Goal: Task Accomplishment & Management: Complete application form

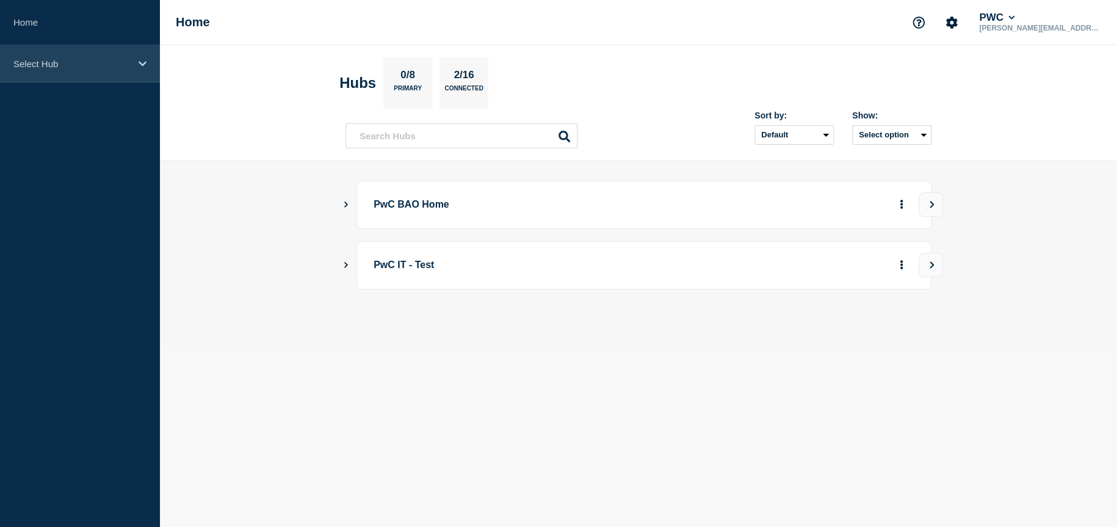
click at [151, 63] on div "Select Hub" at bounding box center [80, 63] width 160 height 37
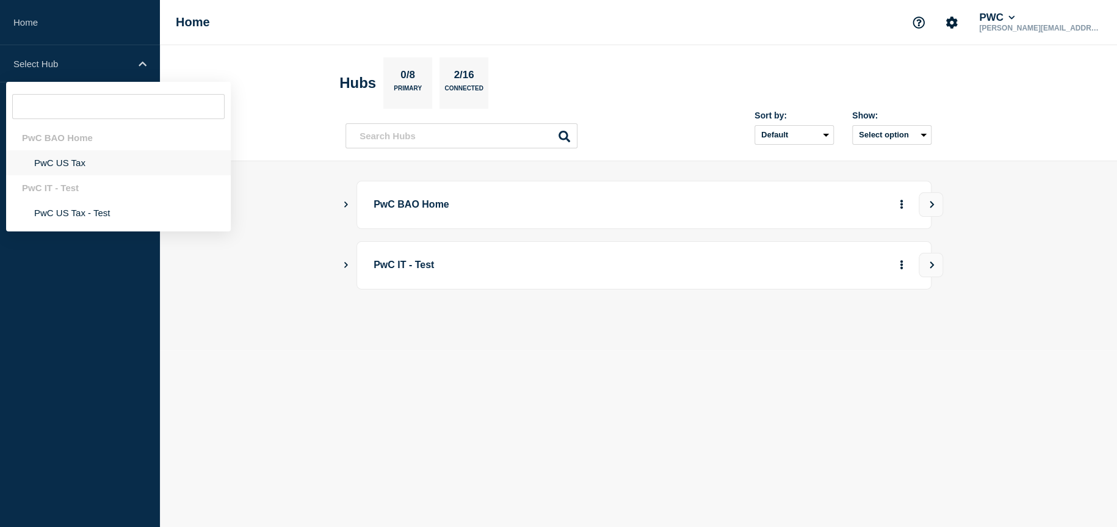
click at [58, 166] on li "PwC US Tax" at bounding box center [118, 162] width 225 height 25
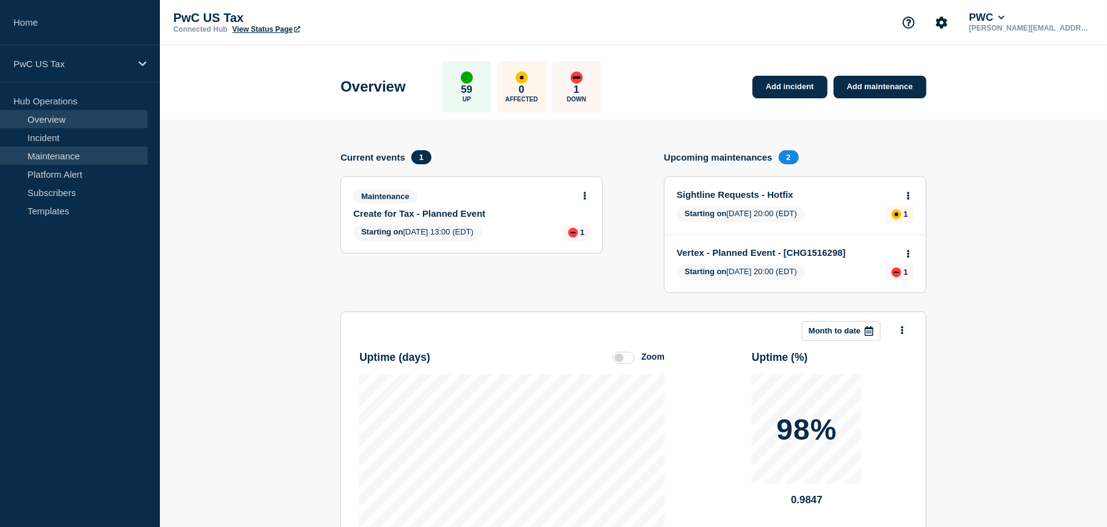
click at [65, 161] on link "Maintenance" at bounding box center [74, 155] width 148 height 18
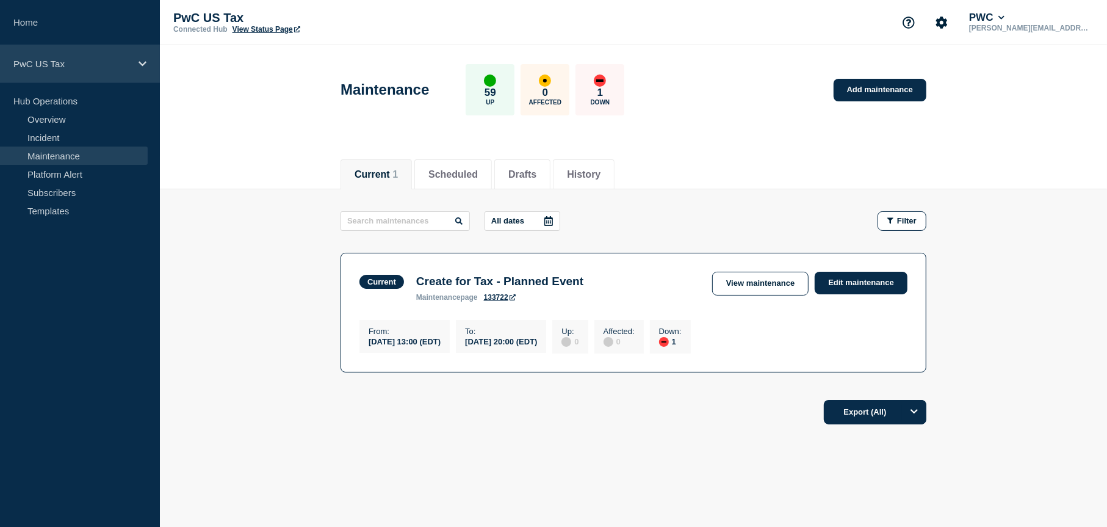
click at [102, 61] on p "PwC US Tax" at bounding box center [71, 64] width 117 height 10
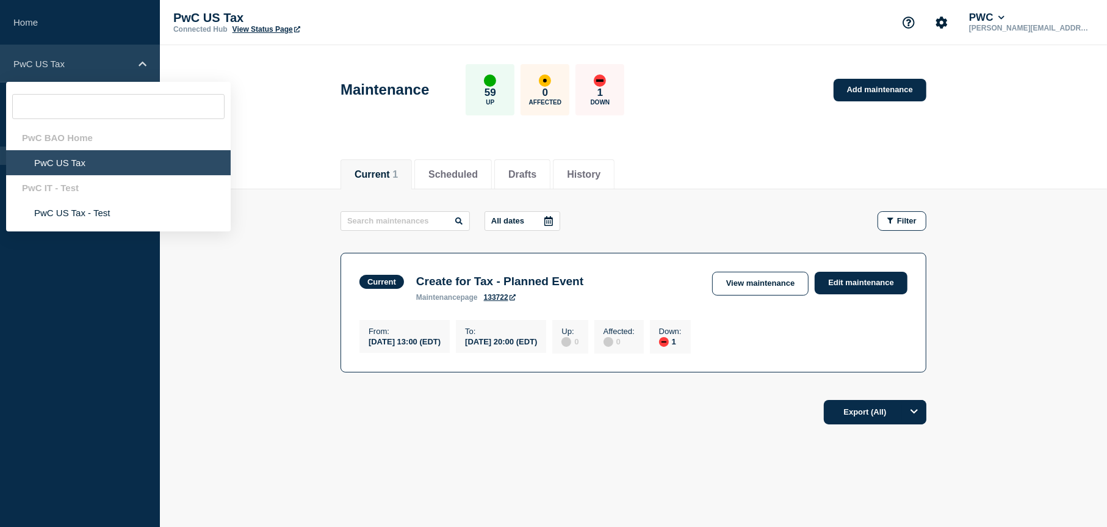
click at [102, 61] on p "PwC US Tax" at bounding box center [71, 64] width 117 height 10
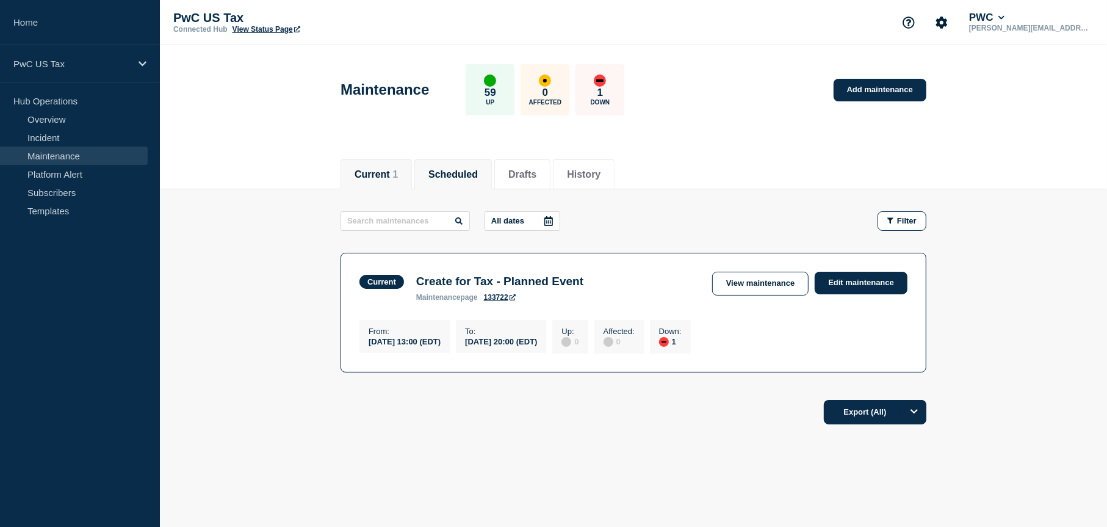
click at [465, 169] on button "Scheduled" at bounding box center [452, 174] width 49 height 11
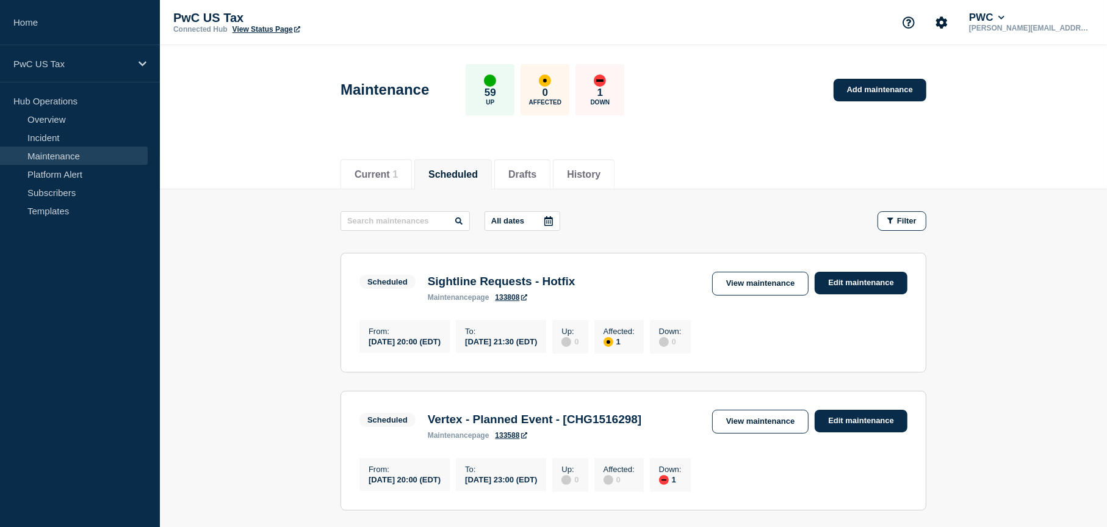
click at [381, 174] on button "Current 1" at bounding box center [376, 174] width 43 height 11
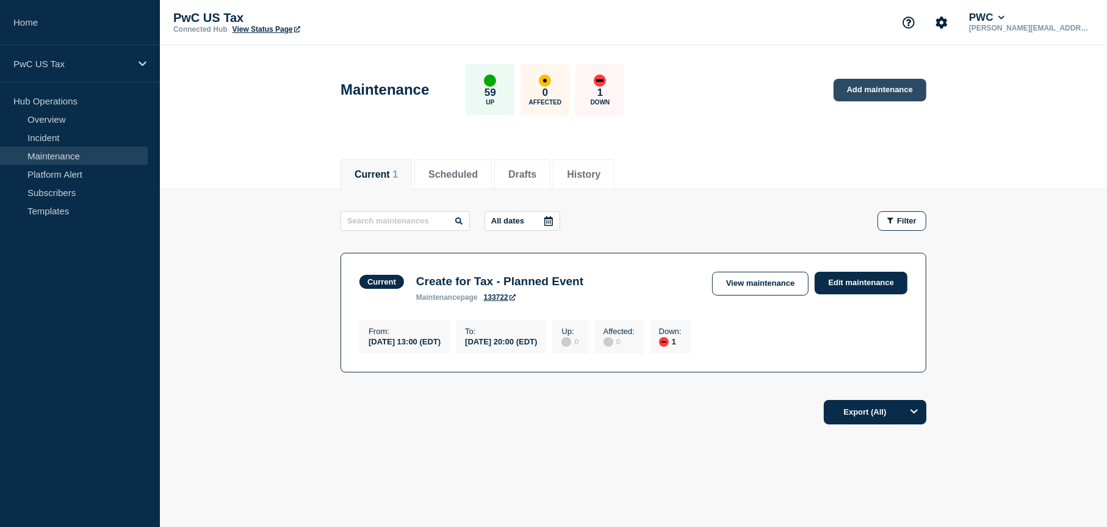
click at [869, 99] on link "Add maintenance" at bounding box center [880, 90] width 93 height 23
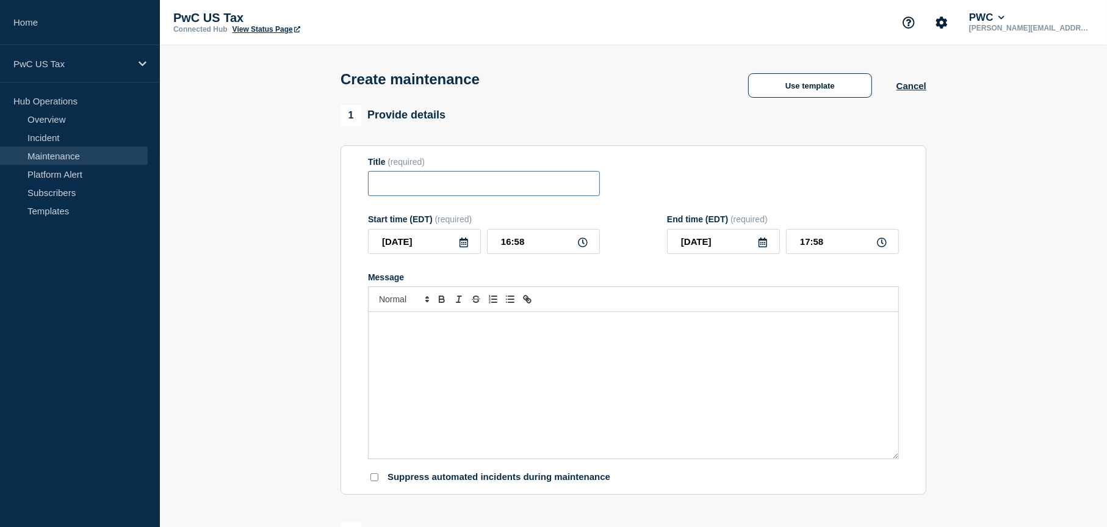
click at [453, 182] on input "Title" at bounding box center [484, 183] width 232 height 25
click at [816, 94] on button "Use template" at bounding box center [810, 85] width 124 height 24
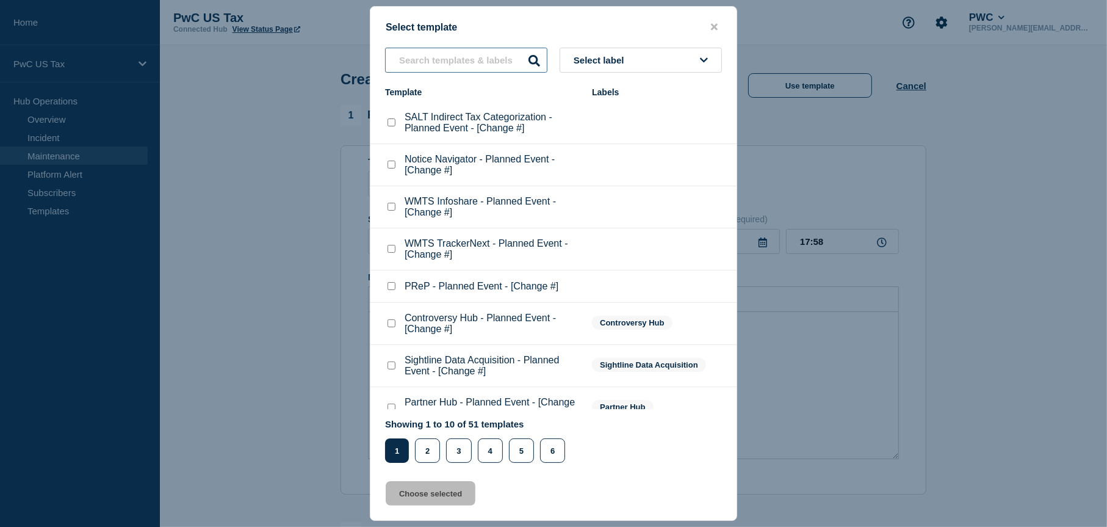
click at [486, 65] on input "text" at bounding box center [466, 60] width 162 height 25
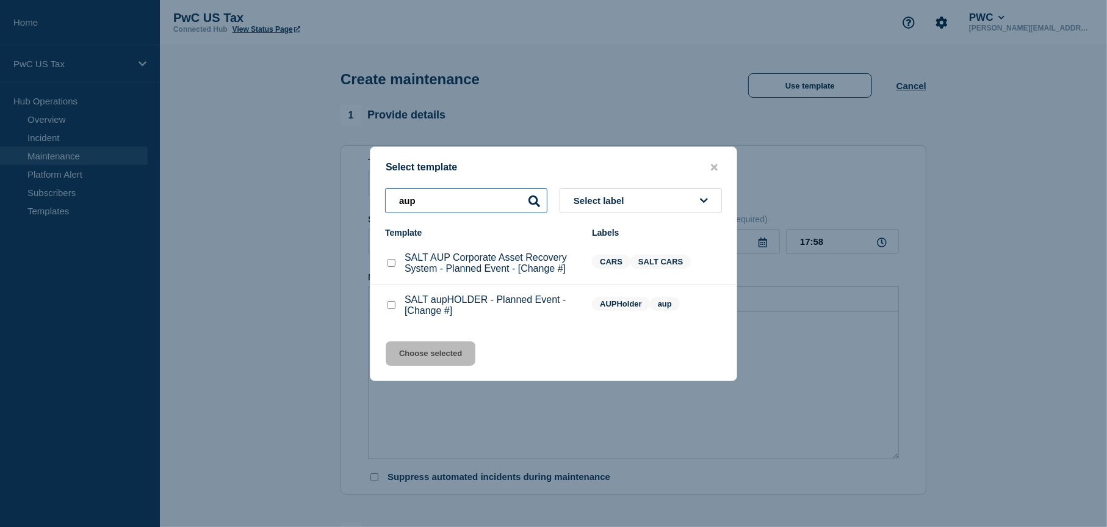
type input "aup"
click at [511, 306] on p "SALT aupHOLDER - Planned Event - [Change #]" at bounding box center [492, 305] width 175 height 22
click at [388, 305] on checkbox"] "SALT aupHOLDER - Planned Event - [Change #] checkbox" at bounding box center [392, 305] width 8 height 8
checkbox checkbox"] "true"
click at [418, 361] on button "Choose selected" at bounding box center [431, 353] width 90 height 24
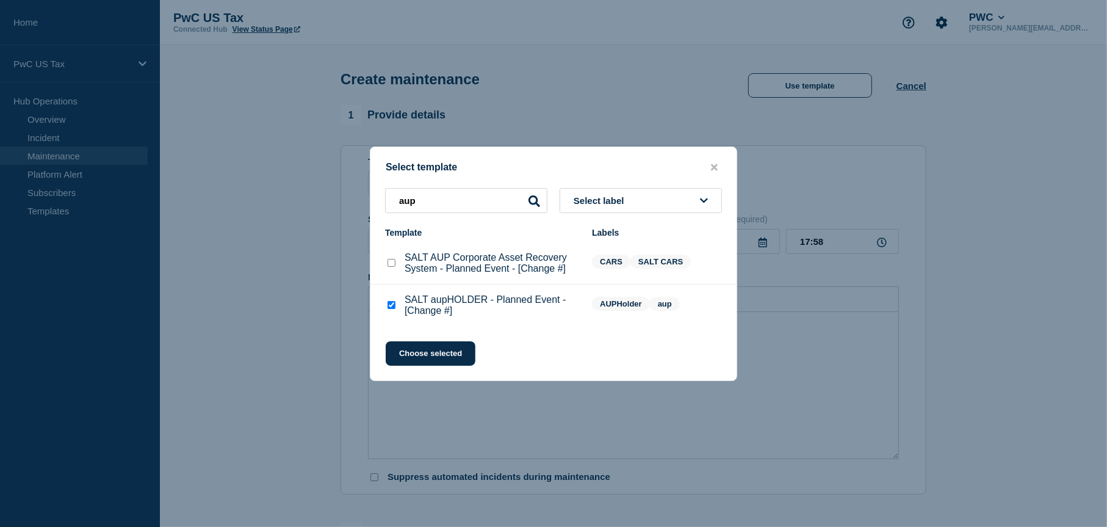
type input "SALT aupHOLDER - Planned Event - [Change #]"
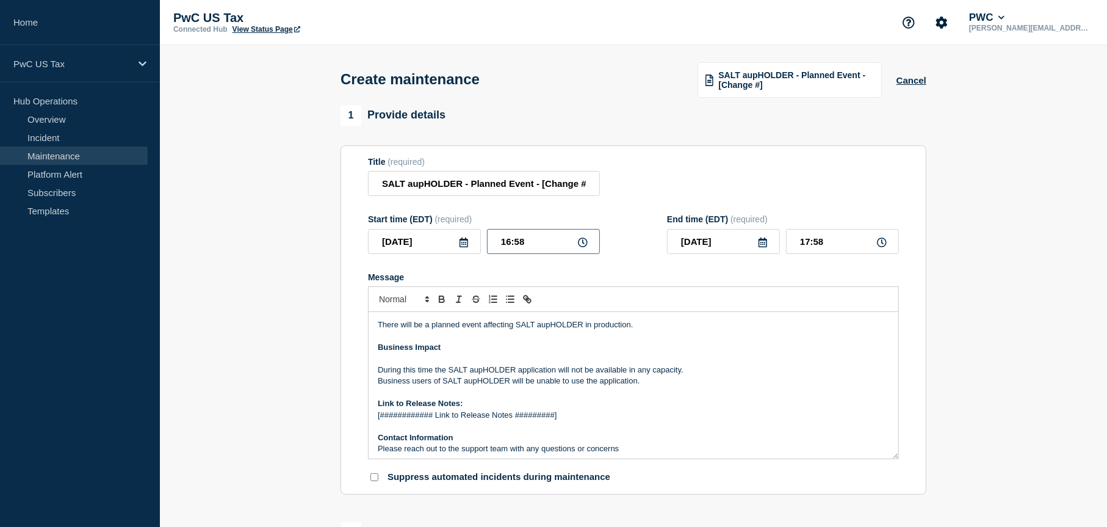
click at [549, 242] on input "16:58" at bounding box center [543, 241] width 113 height 25
click at [510, 245] on input "16:58" at bounding box center [543, 241] width 113 height 25
type input "22:58"
type input "23:58"
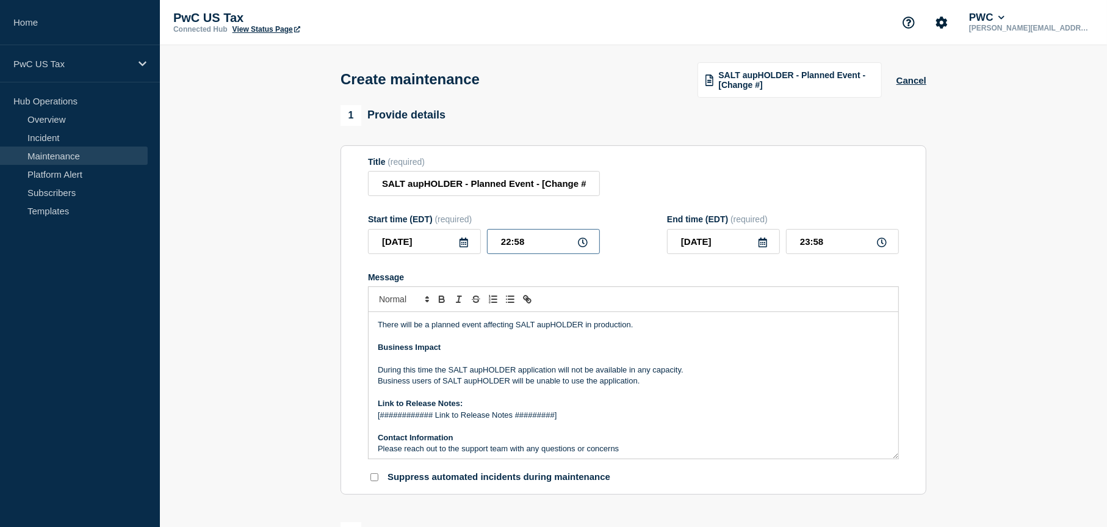
type input "22:08"
type input "23:08"
type input "22:00"
type input "23:00"
drag, startPoint x: 548, startPoint y: 418, endPoint x: 366, endPoint y: 416, distance: 181.9
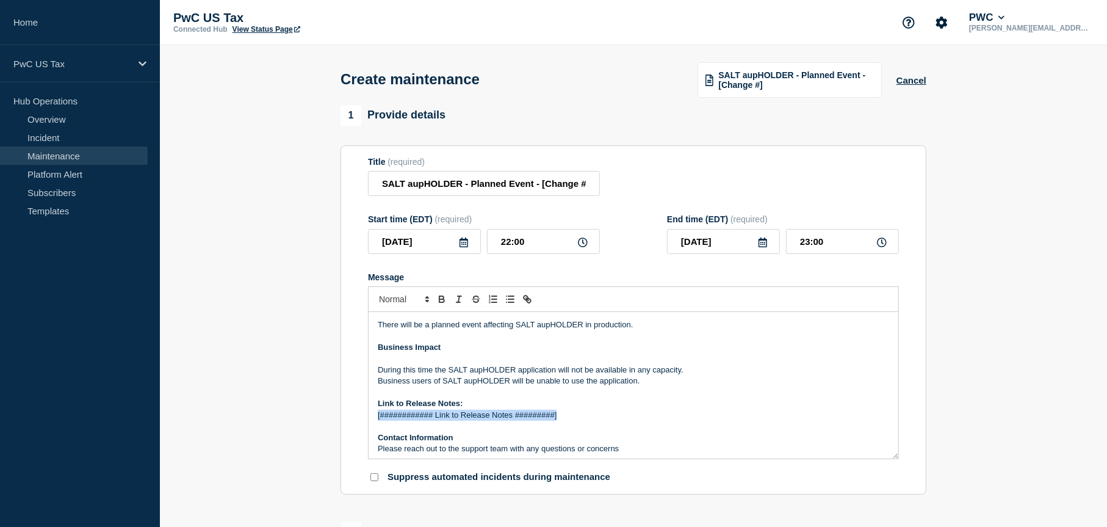
click at [366, 416] on section "Title (required) SALT aupHOLDER - Planned Event - [Change #] Start time (EDT) (…" at bounding box center [634, 320] width 586 height 350
click at [486, 414] on p "Hotfix for DDL response links are missing from multiple items in multiple clien…" at bounding box center [633, 414] width 511 height 11
drag, startPoint x: 685, startPoint y: 419, endPoint x: 368, endPoint y: 421, distance: 317.4
click at [369, 421] on div "There will be a planned event affecting SALT aupHOLDER in production. Business …" at bounding box center [634, 385] width 530 height 146
copy p "Hotfix for DDL response links that are missing from multiple items in multiple …"
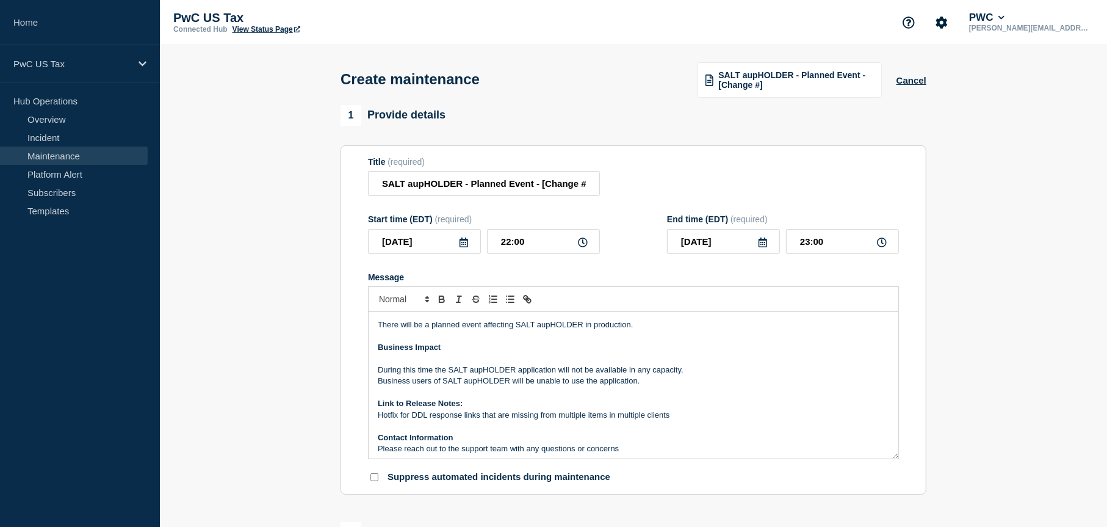
click at [737, 405] on p "Link to Release Notes:" at bounding box center [633, 403] width 511 height 11
drag, startPoint x: 780, startPoint y: 92, endPoint x: 720, endPoint y: 93, distance: 59.8
click at [720, 90] on span "SALT aupHOLDER - Planned Event - [Change #]" at bounding box center [795, 80] width 155 height 20
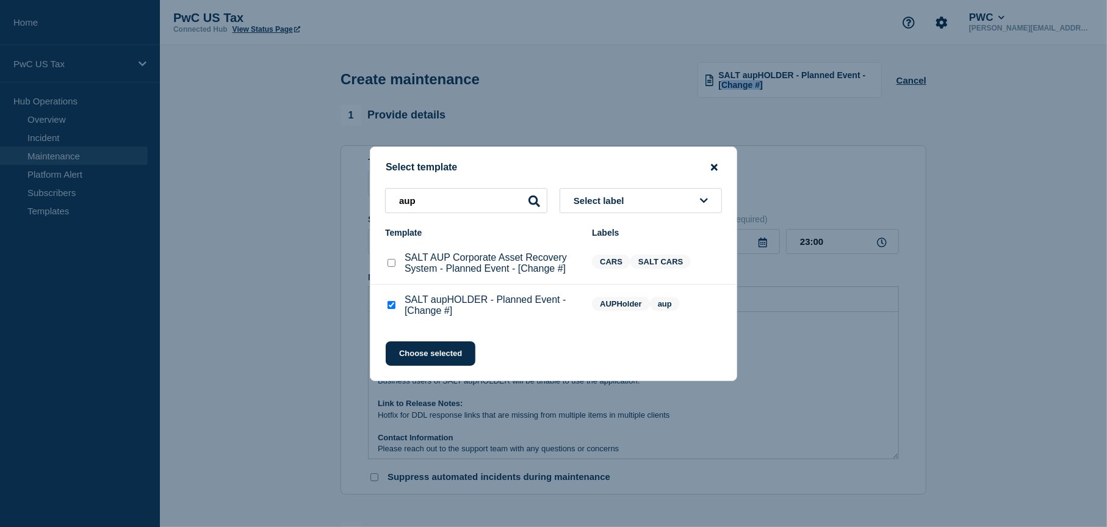
click at [715, 164] on icon "close button" at bounding box center [714, 167] width 7 height 7
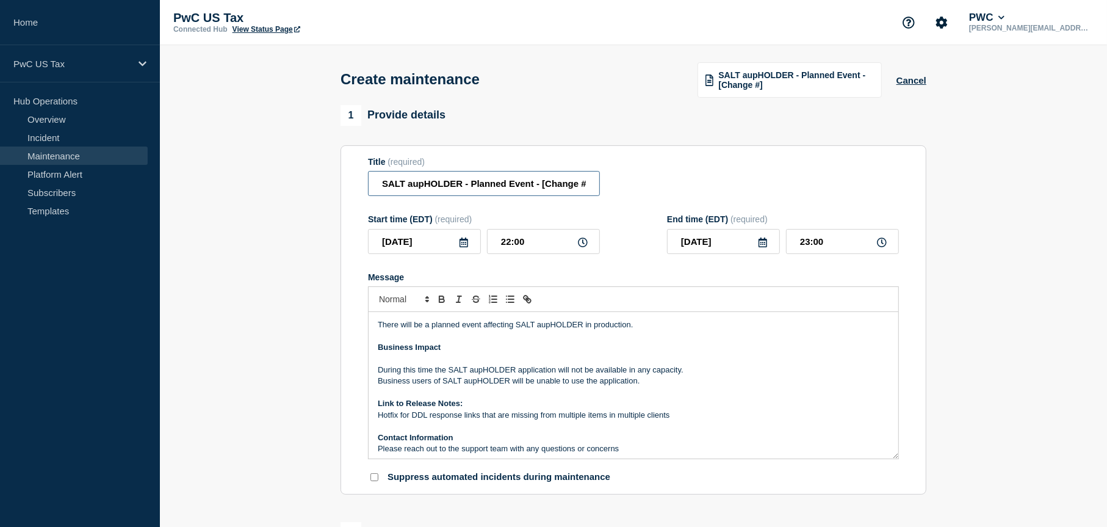
scroll to position [0, 3]
drag, startPoint x: 541, startPoint y: 186, endPoint x: 690, endPoint y: 185, distance: 148.9
click at [690, 185] on div "Title (required) SALT aupHOLDER - Planned Event - [Change #]" at bounding box center [633, 177] width 531 height 40
paste input "CHG1518630"
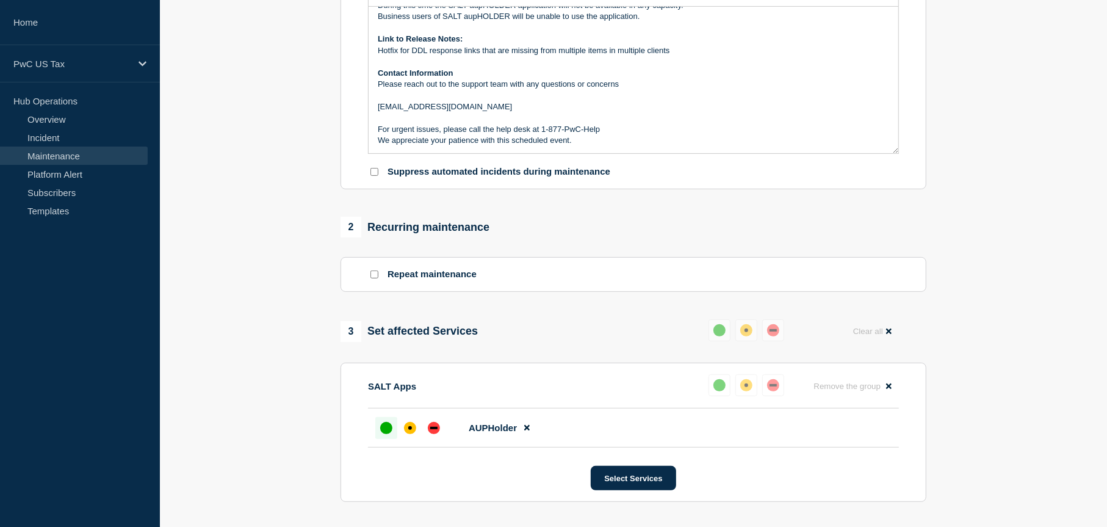
scroll to position [602, 0]
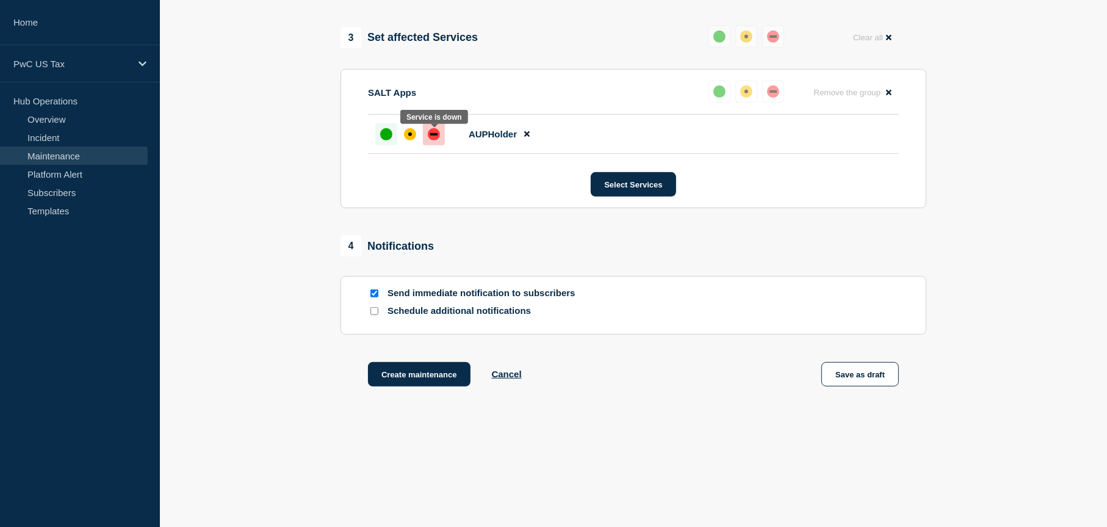
type input "SALT aupHOLDER - Planned Event - CHG1518630"
click at [436, 139] on div "down" at bounding box center [434, 134] width 12 height 12
click at [453, 317] on div "Schedule additional notifications" at bounding box center [633, 314] width 531 height 18
click at [455, 310] on p "Schedule additional notifications" at bounding box center [485, 311] width 195 height 12
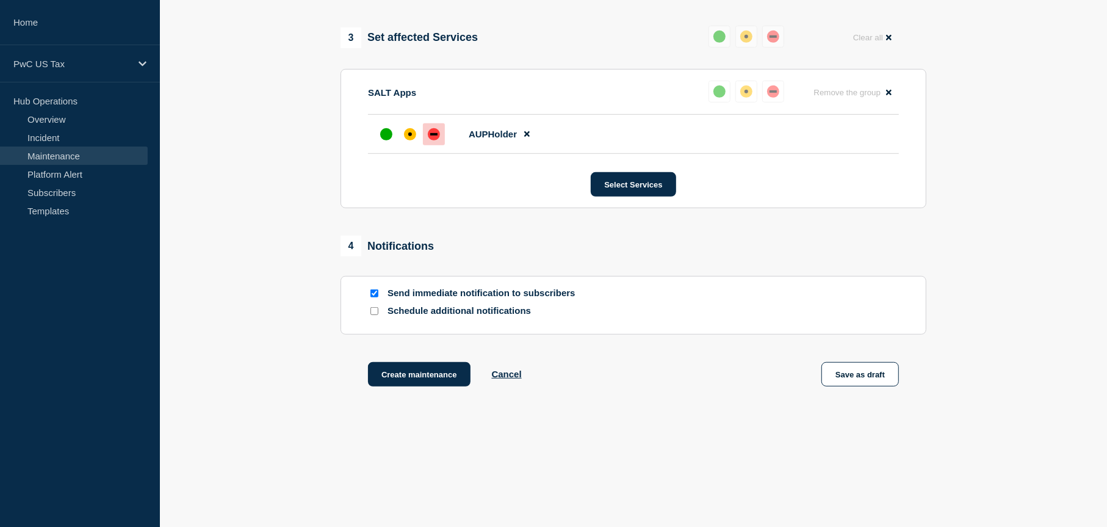
click at [376, 314] on input "Schedule additional notifications" at bounding box center [374, 311] width 8 height 8
checkbox input "true"
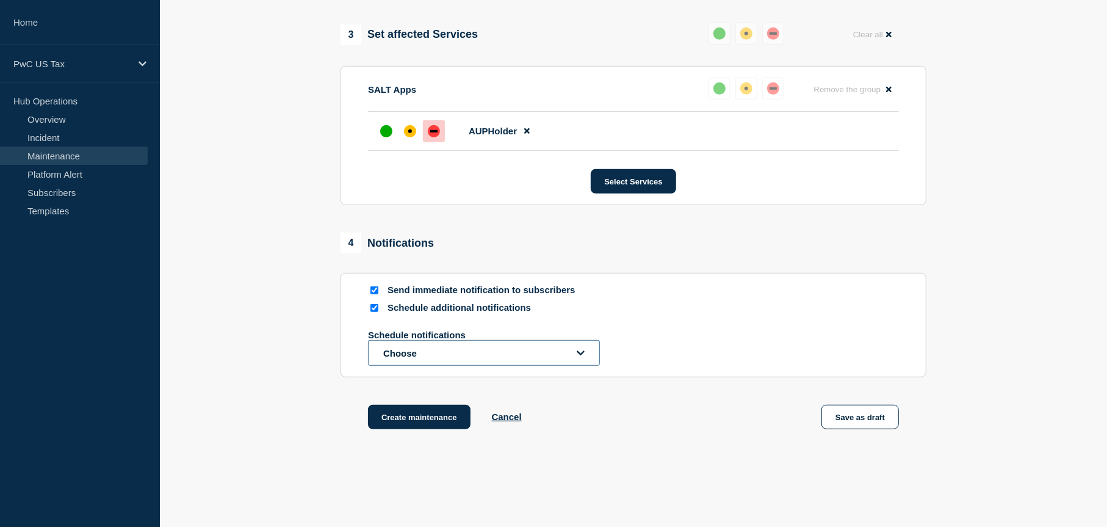
click at [445, 350] on button "Choose" at bounding box center [484, 353] width 232 height 26
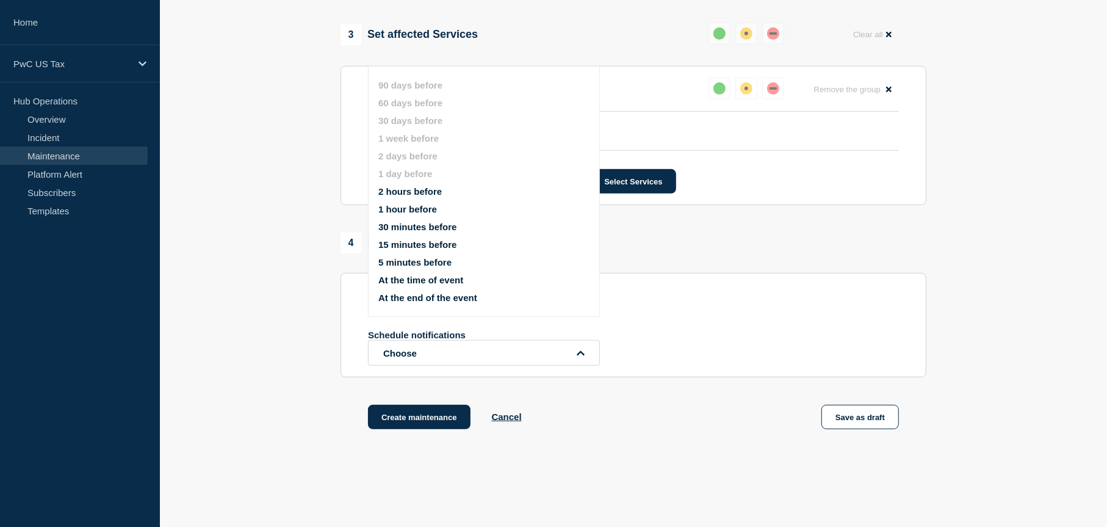
click at [460, 212] on li "1 hour before" at bounding box center [494, 209] width 232 height 10
click at [409, 209] on button "1 hour before" at bounding box center [407, 209] width 59 height 10
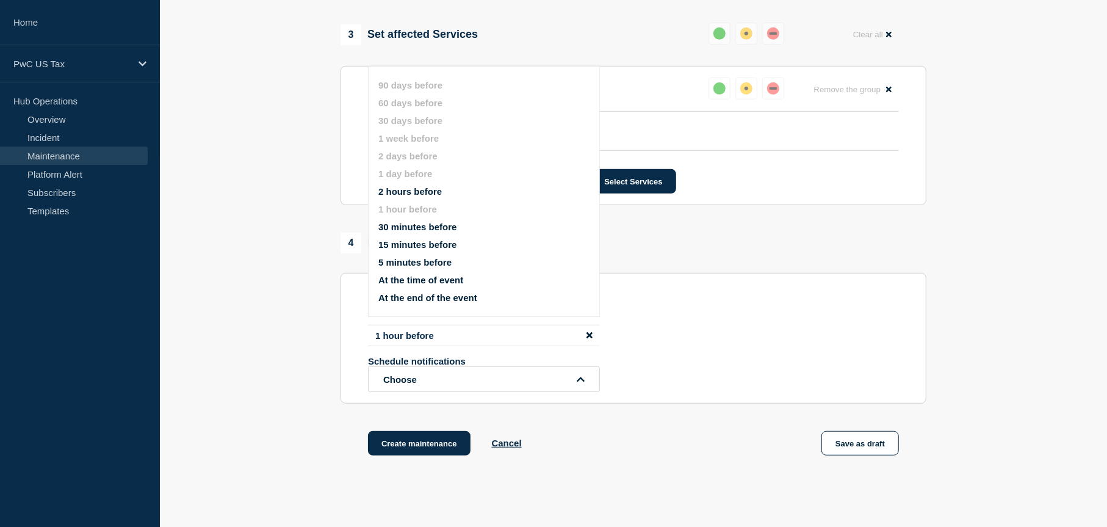
click at [710, 372] on div "Schedule notifications Choose" at bounding box center [633, 374] width 531 height 36
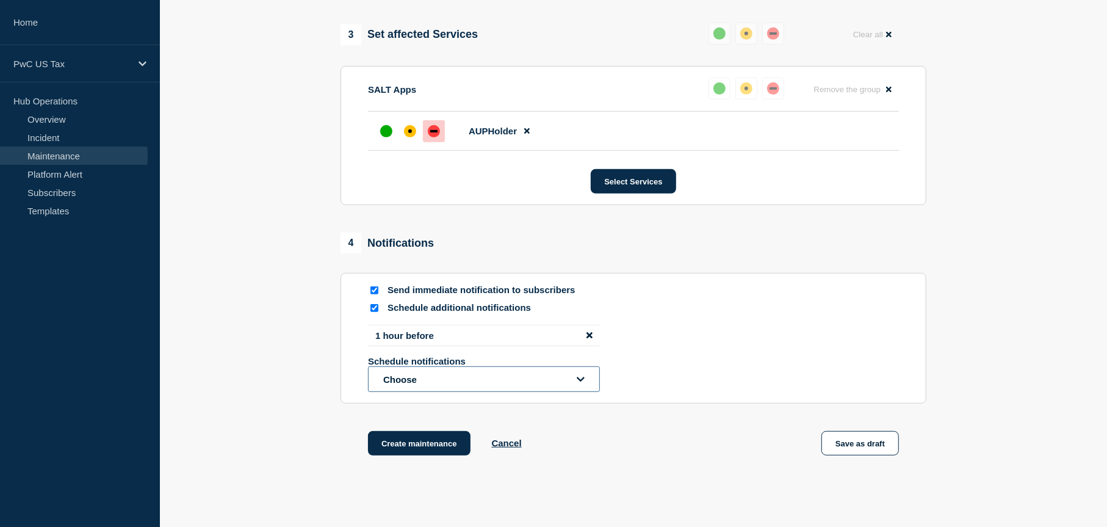
click at [535, 378] on button "Choose" at bounding box center [484, 379] width 232 height 26
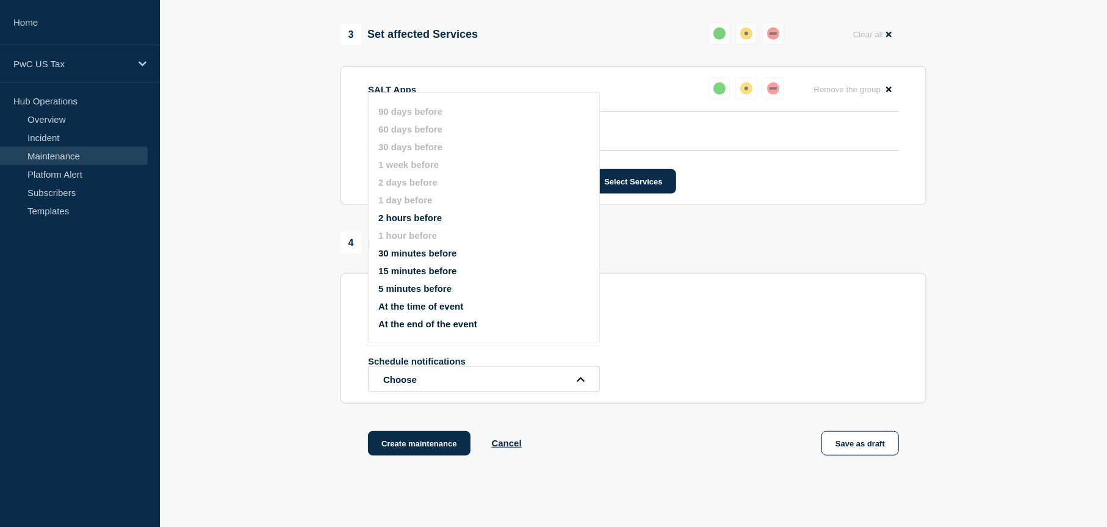
click at [419, 305] on button "At the time of event" at bounding box center [420, 306] width 85 height 10
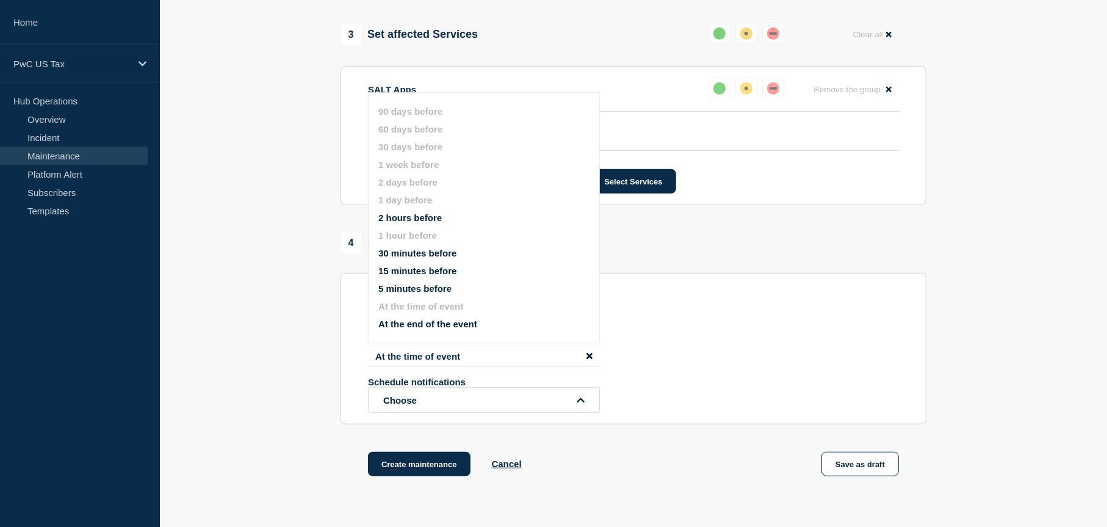
click at [679, 352] on div "1 hour before At the time of event Schedule notifications Choose 90 days before…" at bounding box center [633, 369] width 531 height 88
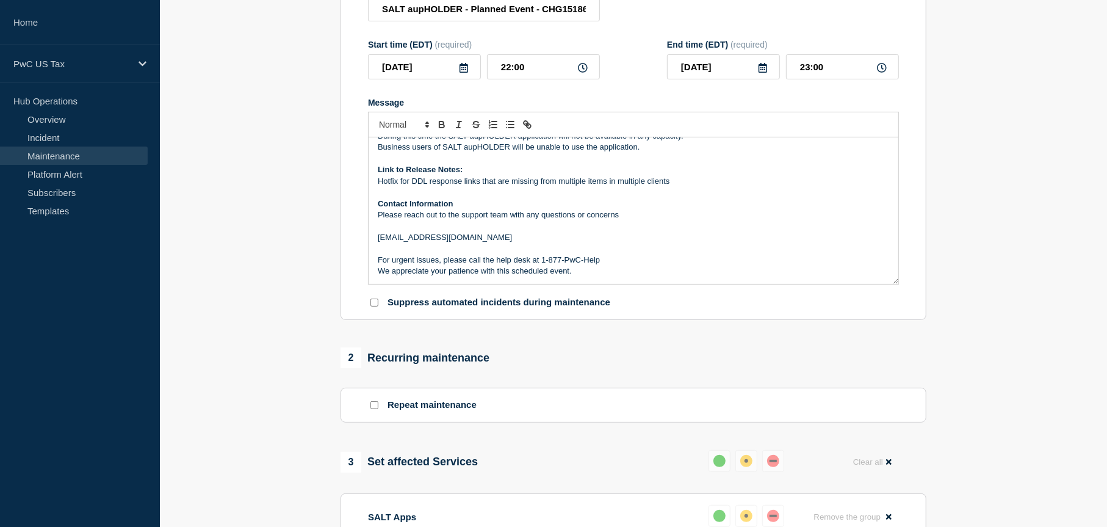
scroll to position [114, 0]
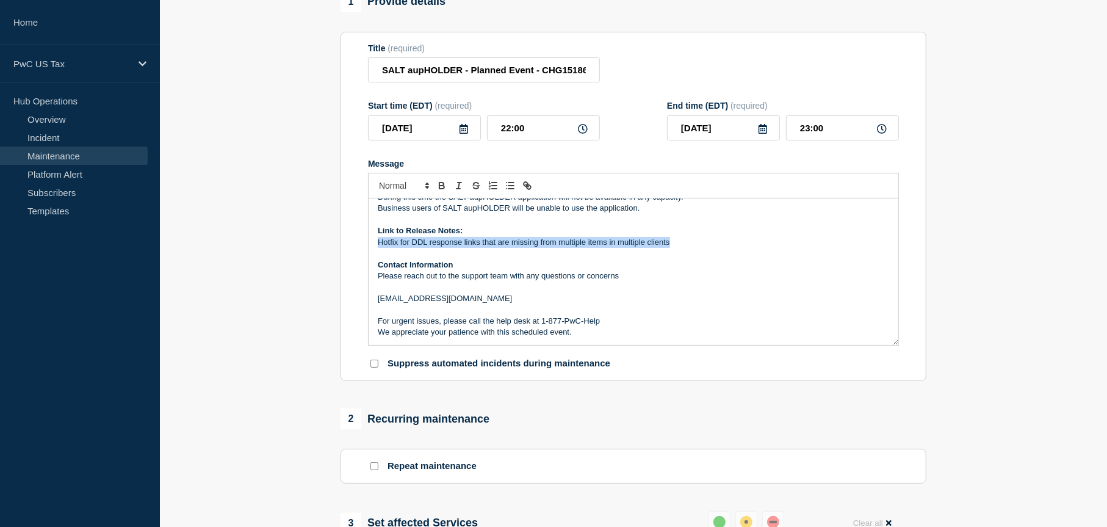
drag, startPoint x: 640, startPoint y: 242, endPoint x: 361, endPoint y: 239, distance: 278.3
click at [361, 239] on section "Title (required) SALT aupHOLDER - Planned Event - CHG1518630 Start time (EDT) (…" at bounding box center [634, 207] width 586 height 350
copy p "Hotfix for DDL response links that are missing from multiple items in multiple …"
click at [809, 263] on p "Contact Information" at bounding box center [633, 264] width 511 height 11
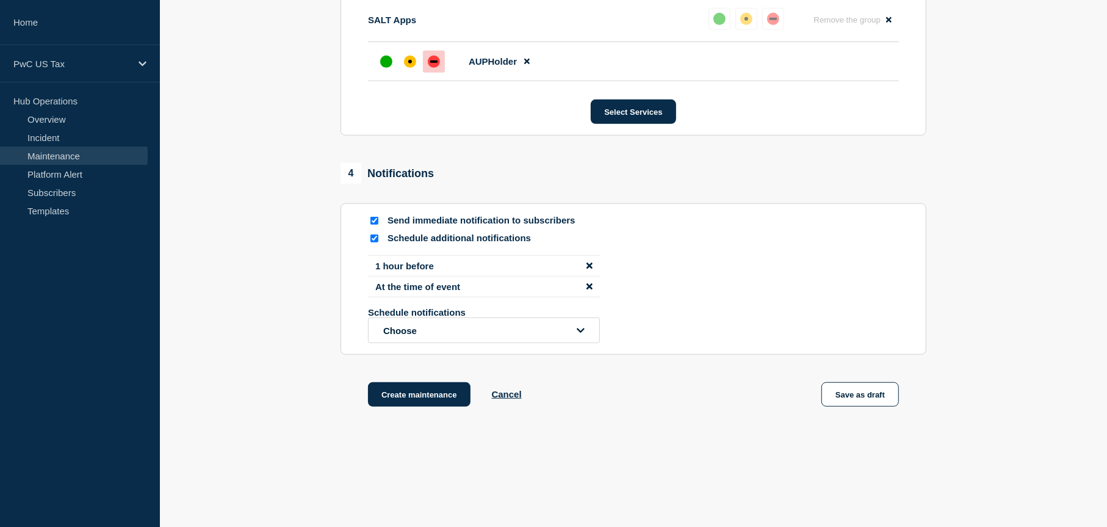
scroll to position [695, 0]
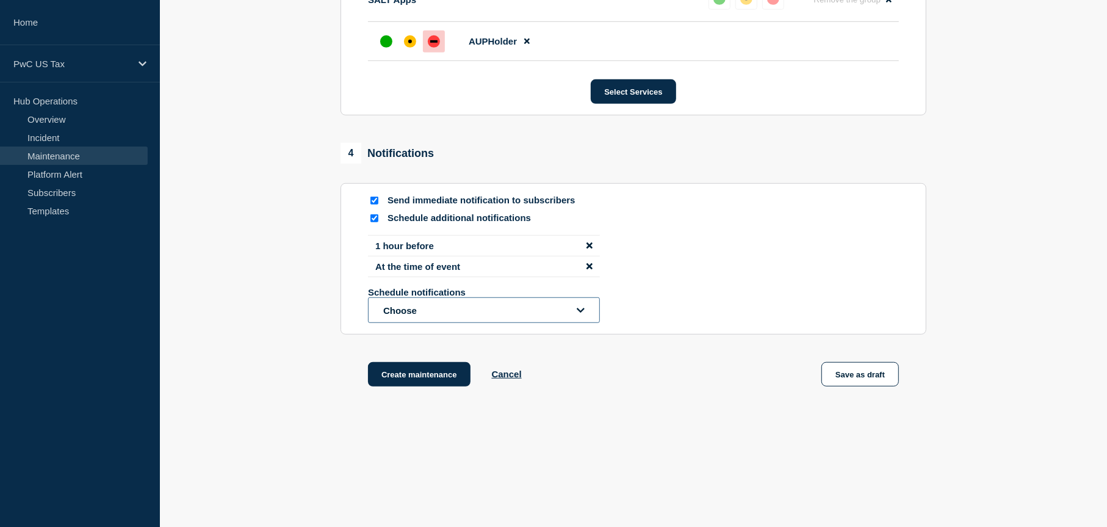
click at [488, 317] on button "Choose" at bounding box center [484, 310] width 232 height 26
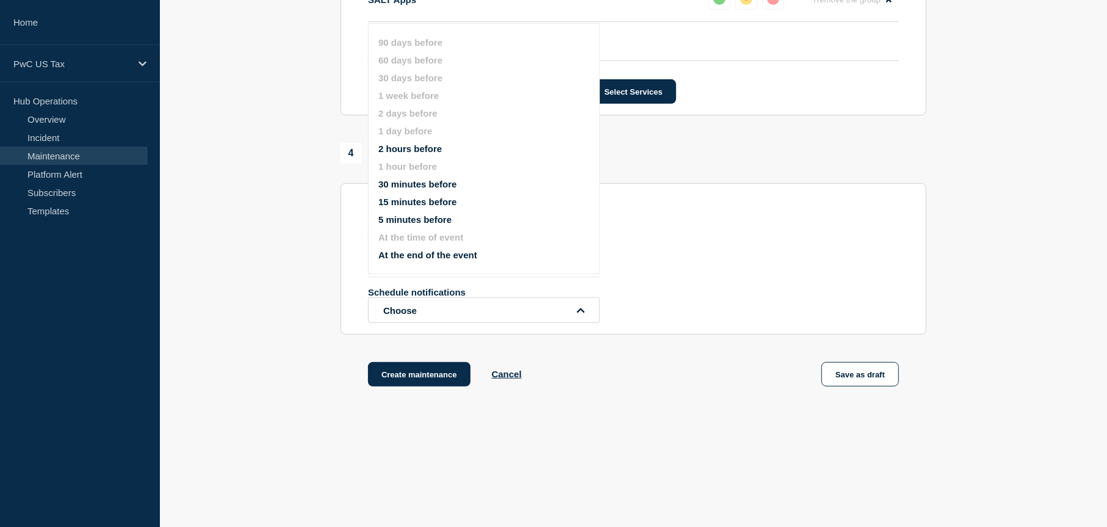
click at [711, 334] on section "Send immediate notification to subscribers Schedule additional notifications 1 …" at bounding box center [634, 258] width 586 height 151
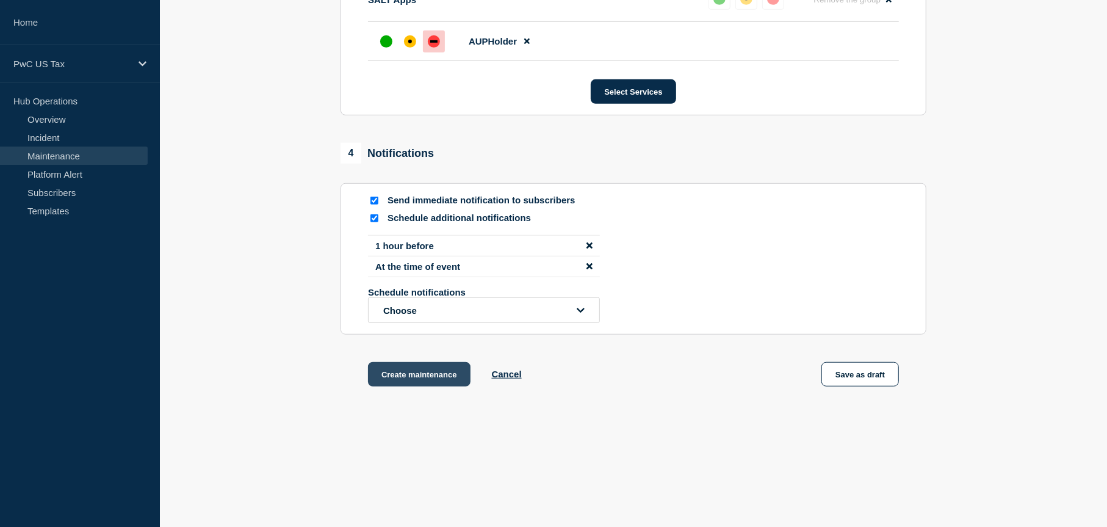
click at [404, 373] on button "Create maintenance" at bounding box center [419, 374] width 103 height 24
